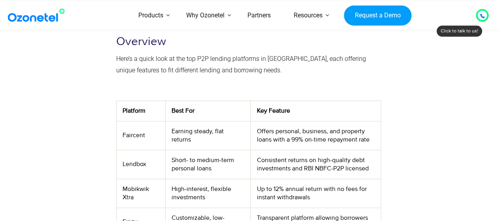
scroll to position [271, 0]
click at [133, 121] on td "Faircent" at bounding box center [140, 135] width 49 height 29
click at [135, 149] on td "Lendbox" at bounding box center [140, 163] width 49 height 29
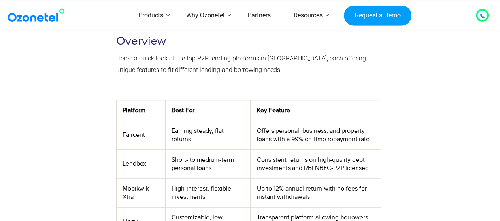
click at [132, 178] on td "Mobikwik Xtra" at bounding box center [140, 192] width 49 height 29
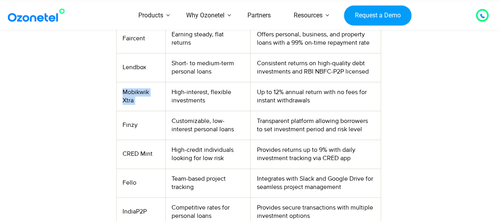
scroll to position [369, 0]
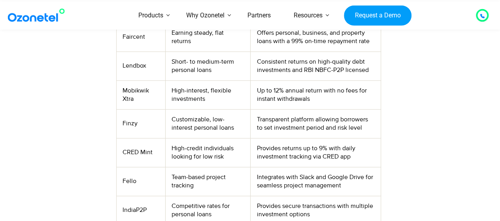
click at [130, 109] on td "Finzy" at bounding box center [140, 123] width 49 height 29
click at [135, 138] on td "CRED Mint" at bounding box center [140, 152] width 49 height 29
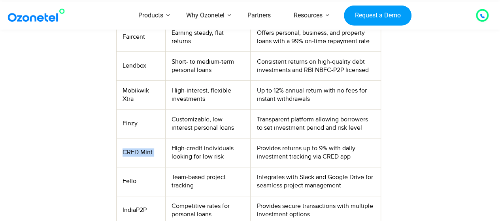
click at [135, 138] on td "CRED Mint" at bounding box center [140, 152] width 49 height 29
click at [127, 167] on td "Fello" at bounding box center [140, 181] width 49 height 29
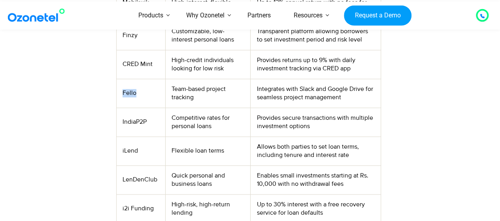
scroll to position [460, 0]
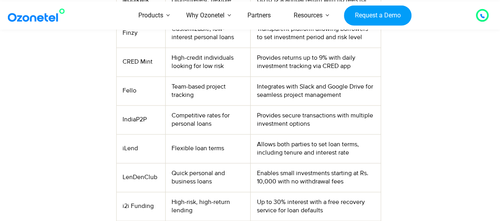
click at [138, 105] on td "IndiaP2P" at bounding box center [140, 119] width 49 height 29
click at [130, 134] on td "iLend" at bounding box center [140, 148] width 49 height 29
click at [144, 192] on td "i2i Funding" at bounding box center [140, 206] width 49 height 29
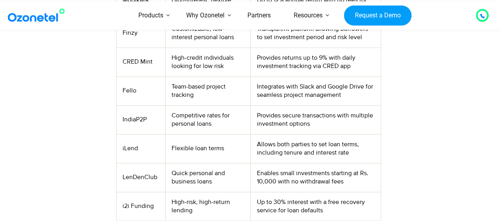
click at [144, 192] on td "i2i Funding" at bounding box center [140, 206] width 49 height 29
